Goal: Task Accomplishment & Management: Use online tool/utility

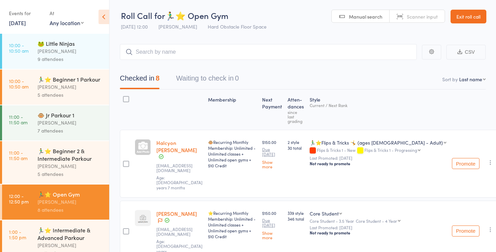
scroll to position [49, 0]
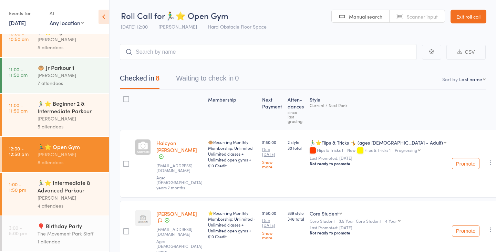
click at [66, 192] on div "🏃‍♂️⭐ Intermediate & Advanced Parkour" at bounding box center [71, 186] width 66 height 15
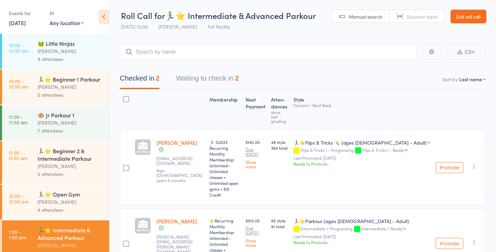
click at [217, 79] on button "Waiting to check in 2" at bounding box center [207, 80] width 63 height 18
click at [211, 79] on button "Waiting to check in 2" at bounding box center [207, 80] width 63 height 18
